Goal: Transaction & Acquisition: Purchase product/service

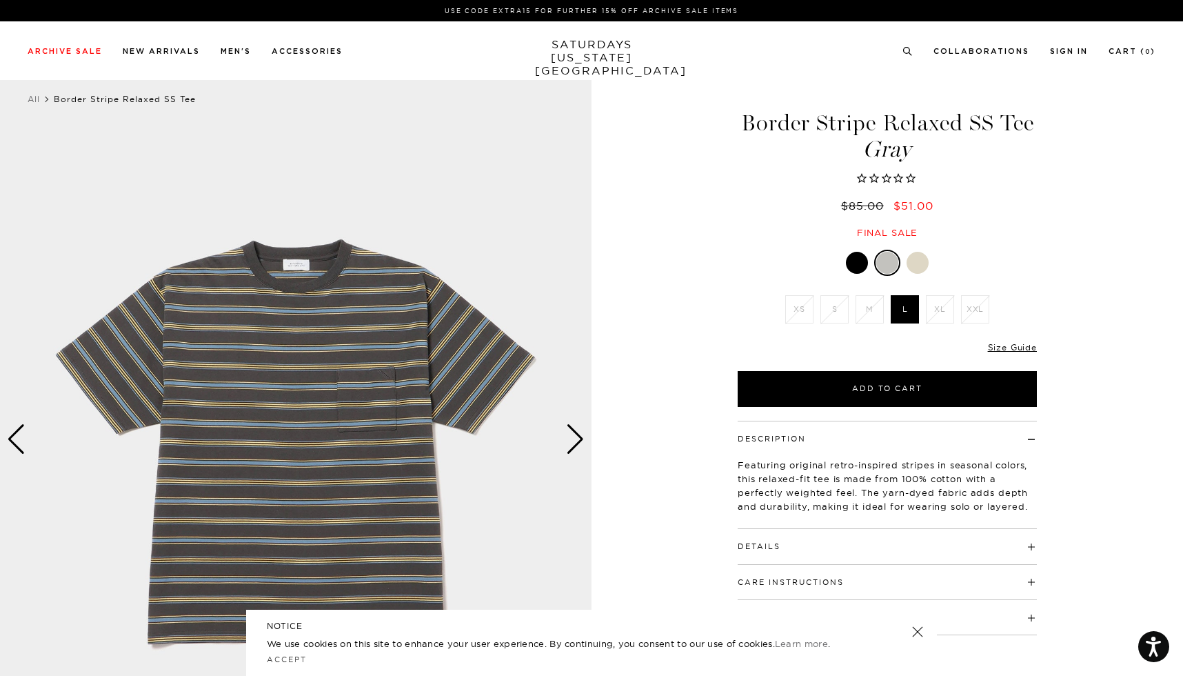
click at [911, 260] on div at bounding box center [918, 263] width 22 height 22
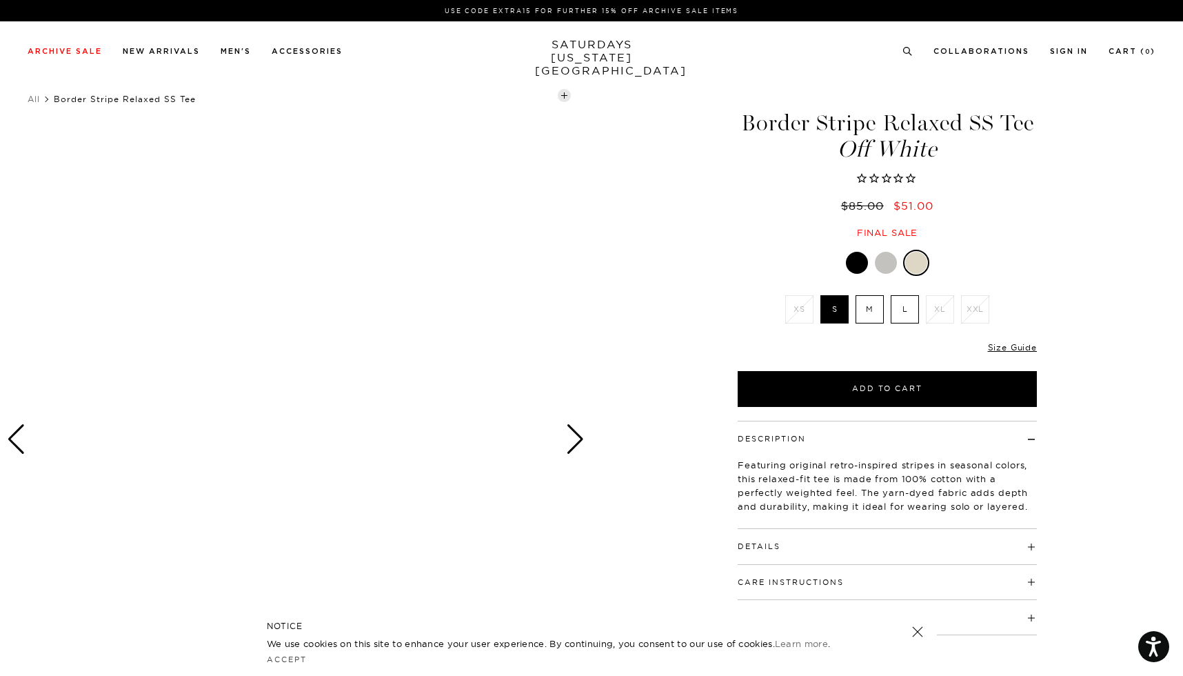
click at [576, 437] on div "Next slide" at bounding box center [575, 439] width 19 height 30
click at [856, 261] on div at bounding box center [857, 263] width 22 height 22
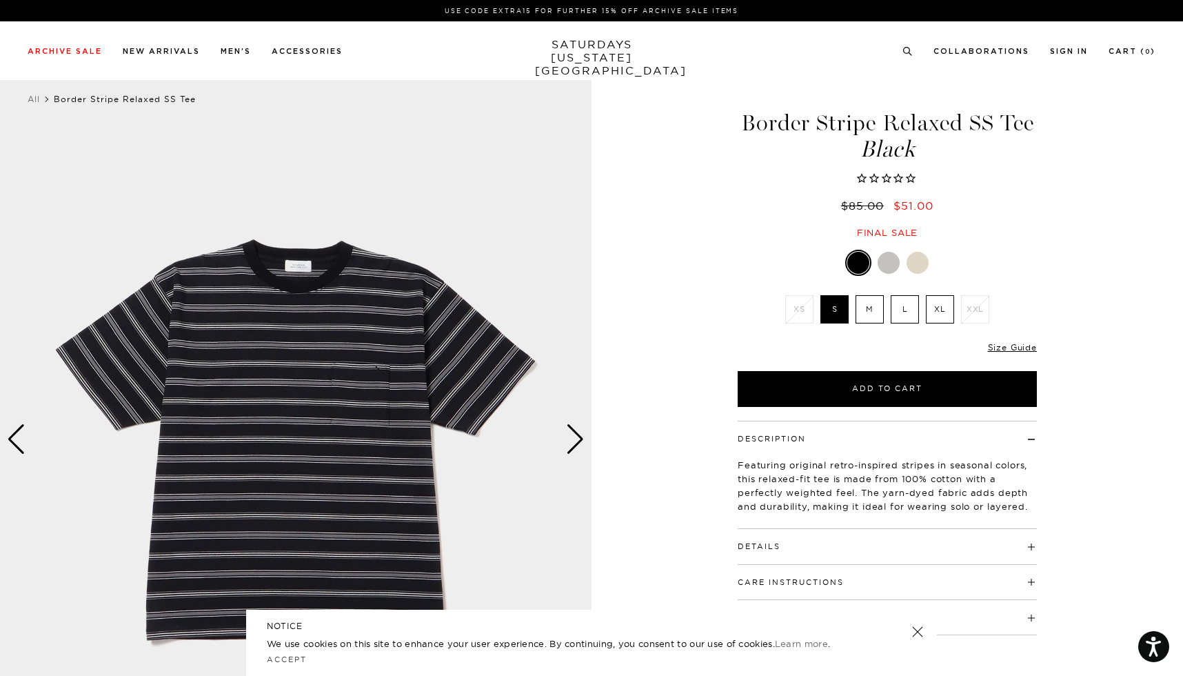
click at [882, 255] on div at bounding box center [889, 263] width 22 height 22
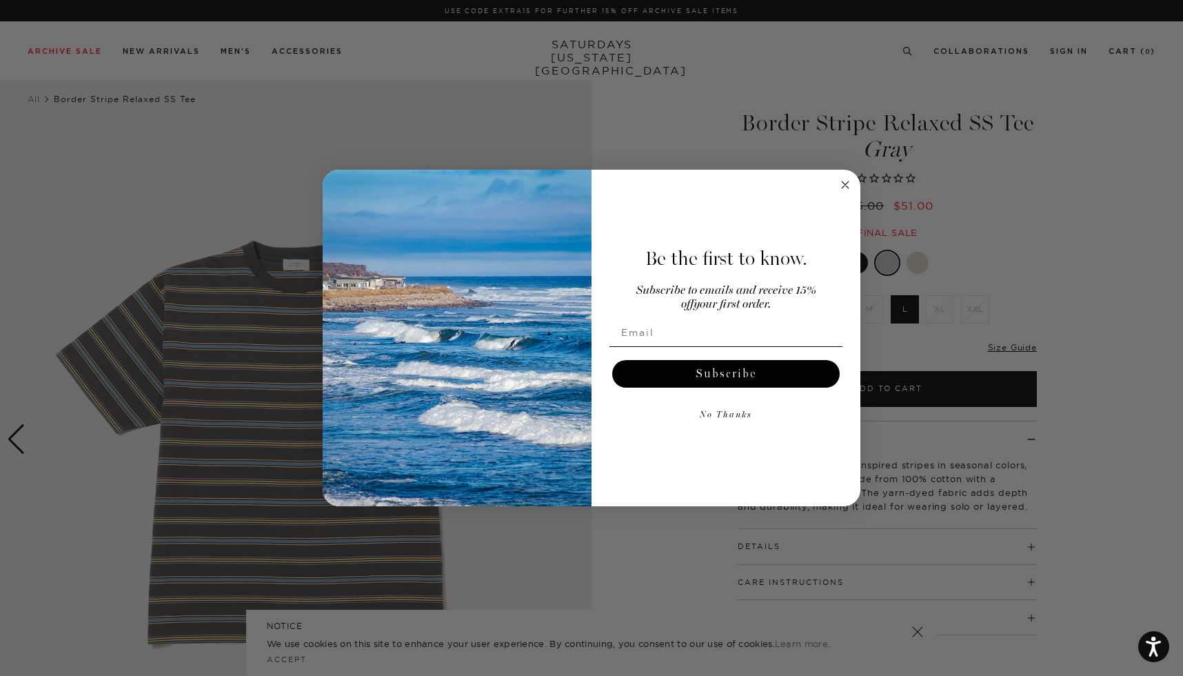
click at [852, 179] on icon "Close dialog" at bounding box center [845, 185] width 17 height 17
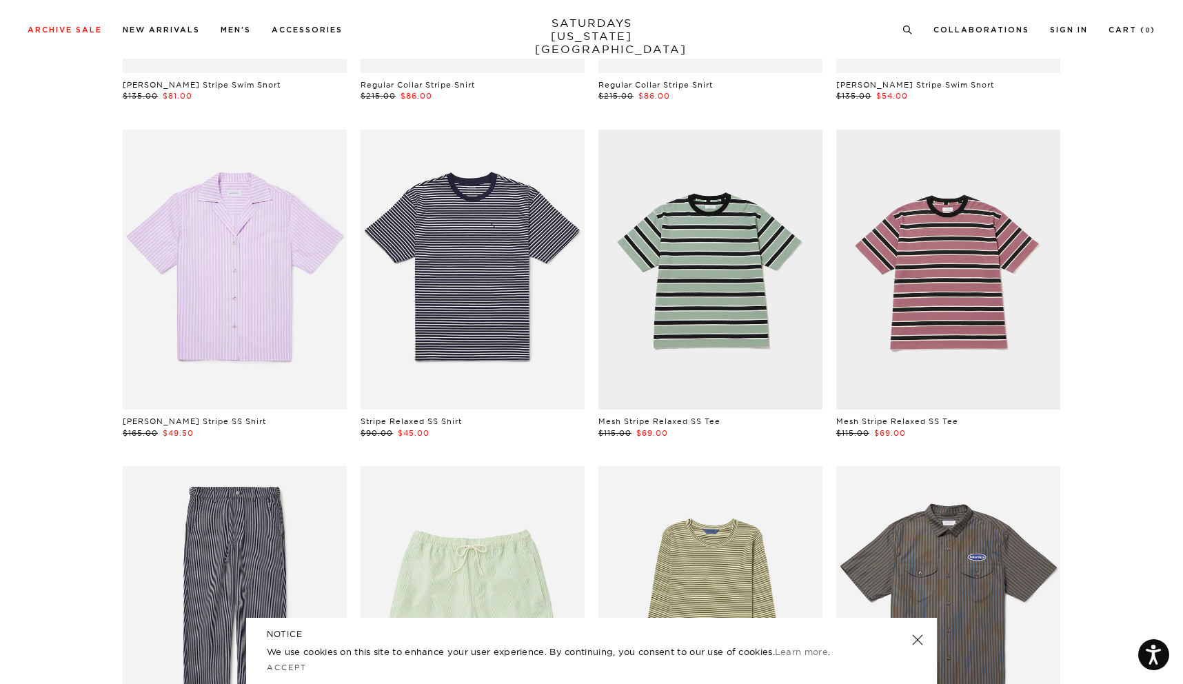
scroll to position [1092, 0]
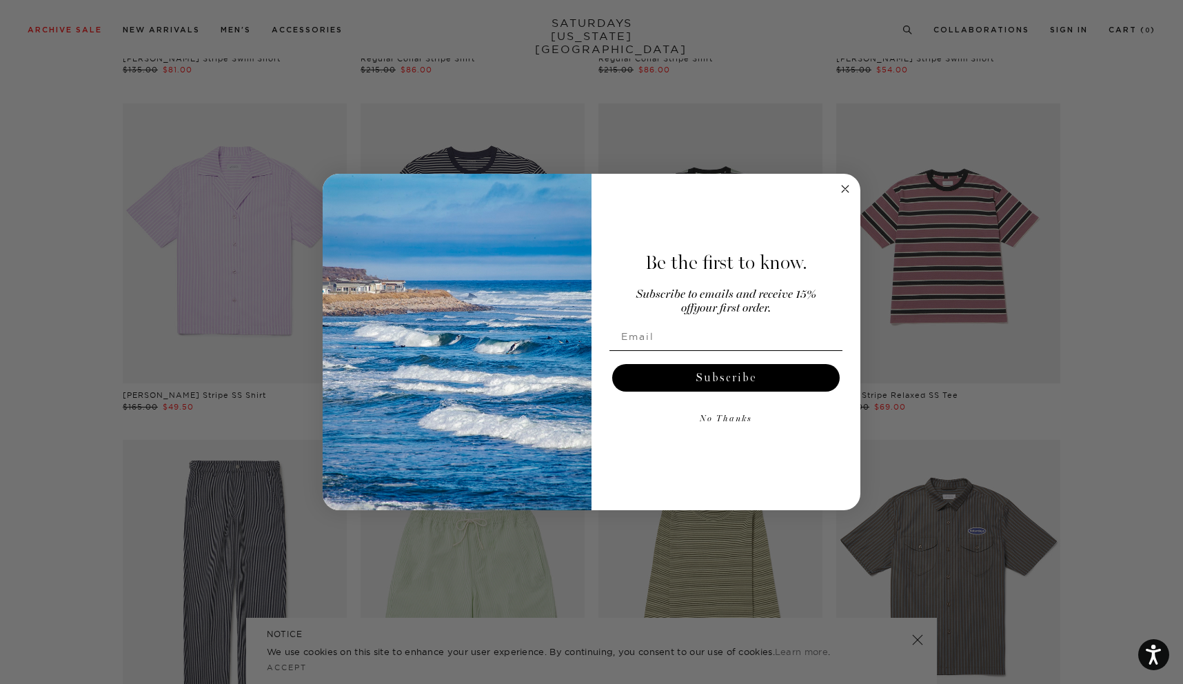
click at [833, 190] on div "Be the first to know. Subscribe to emails and receive 15% off your first order.…" at bounding box center [719, 342] width 255 height 309
click at [847, 187] on icon "Close dialog" at bounding box center [845, 188] width 7 height 7
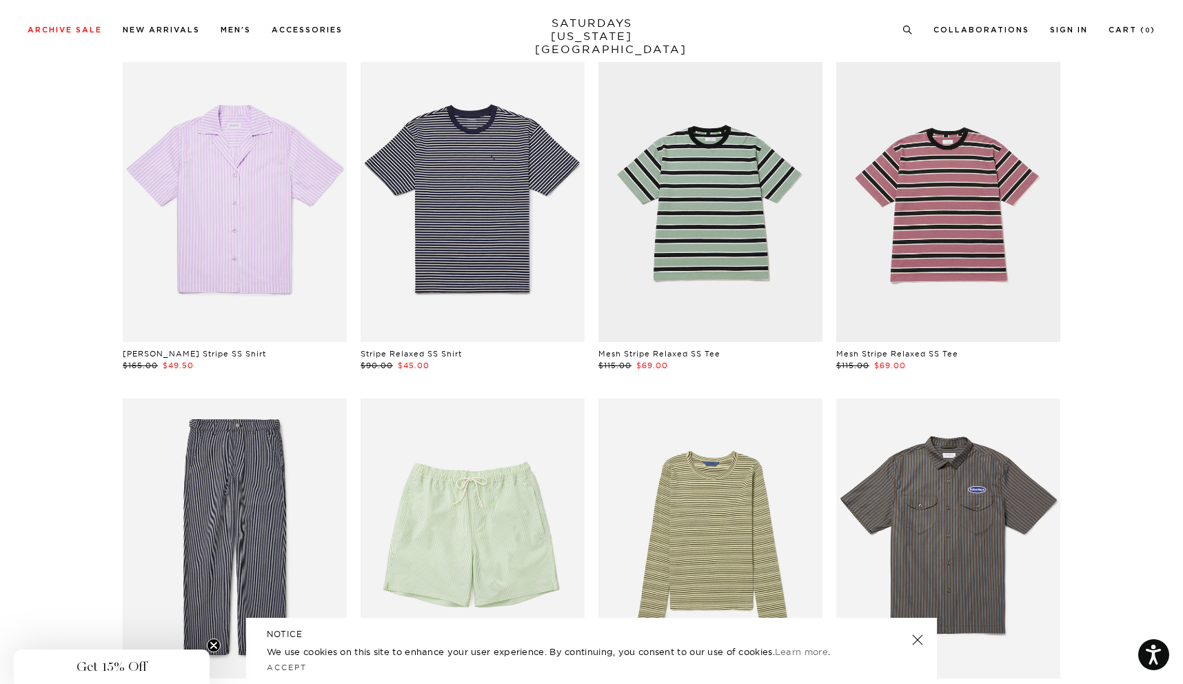
scroll to position [939, 0]
